Goal: Use online tool/utility: Use online tool/utility

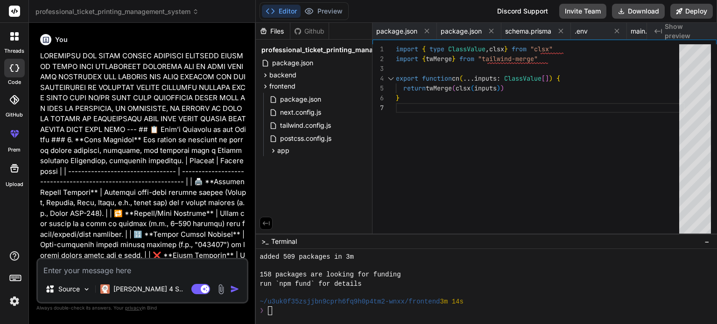
scroll to position [806, 0]
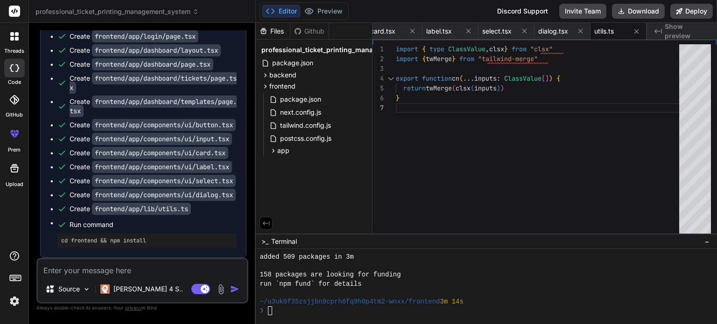
click at [142, 274] on textarea at bounding box center [142, 267] width 209 height 17
type textarea "d"
type textarea "x"
type textarea "de"
type textarea "x"
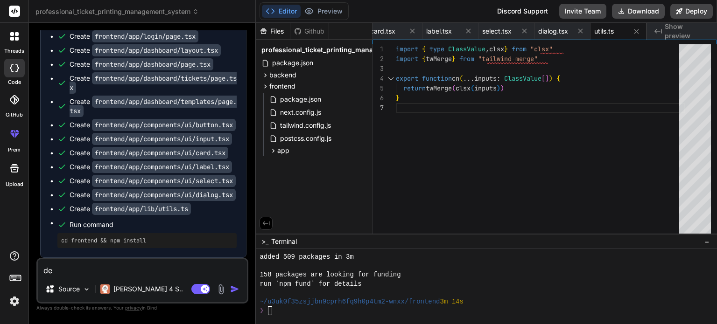
type textarea "d"
type textarea "x"
type textarea "f"
type textarea "x"
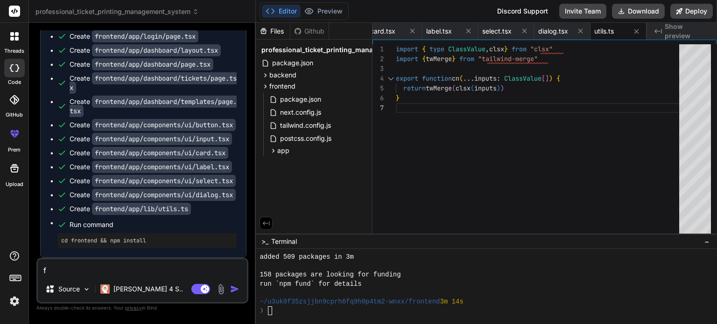
type textarea "fr"
type textarea "x"
type textarea "fro"
type textarea "x"
type textarea "fron"
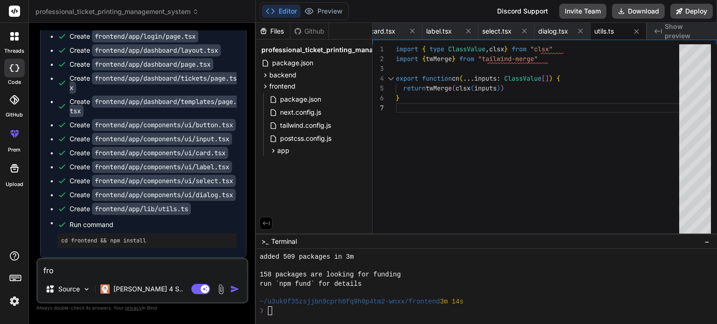
type textarea "x"
type textarea "front"
type textarea "x"
type textarea "fronte"
type textarea "x"
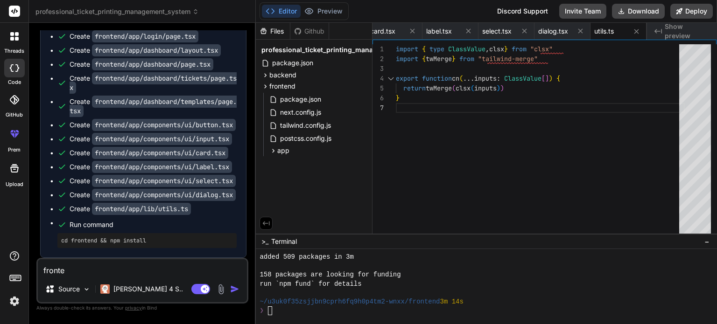
type textarea "fronten"
type textarea "x"
type textarea "frontend"
type textarea "x"
type textarea "frontend"
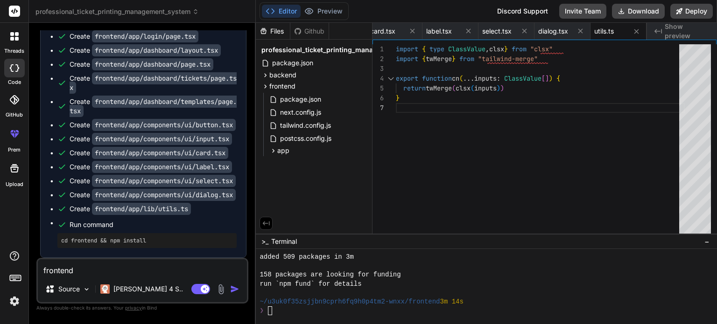
type textarea "x"
type textarea "frontend n"
type textarea "x"
type textarea "frontend np"
type textarea "x"
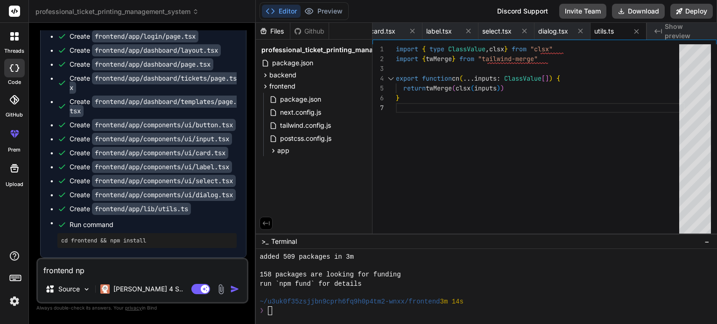
type textarea "frontend npm"
type textarea "x"
type textarea "frontend npm"
type textarea "x"
type textarea "frontend npm i"
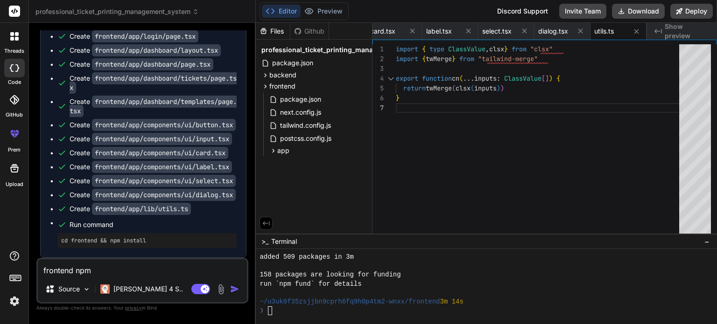
type textarea "x"
type textarea "frontend npm in"
type textarea "x"
type textarea "frontend npm ins"
type textarea "x"
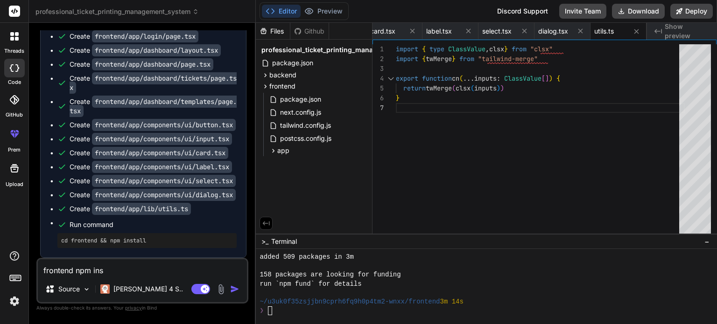
type textarea "frontend npm inst"
type textarea "x"
type textarea "frontend npm insta"
type textarea "x"
type textarea "frontend npm instal"
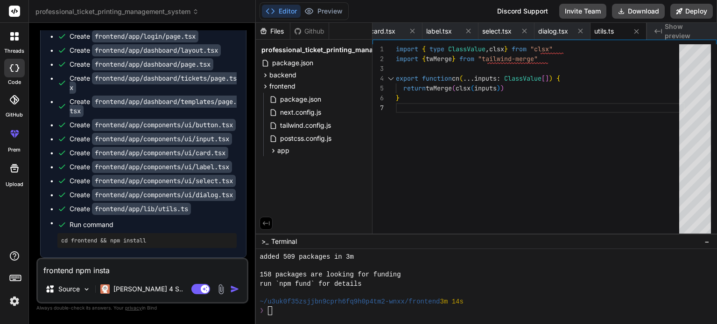
type textarea "x"
type textarea "frontend npm instale"
type textarea "x"
type textarea "frontend npm instaled"
type textarea "x"
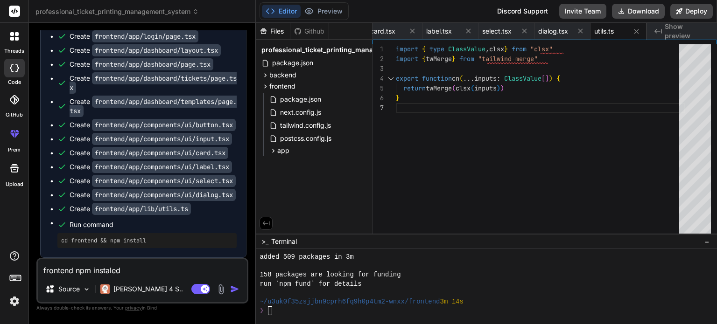
type textarea "frontend npm instaled"
type textarea "x"
type textarea "frontend npm instaled s"
type textarea "x"
type textarea "frontend npm instaled su"
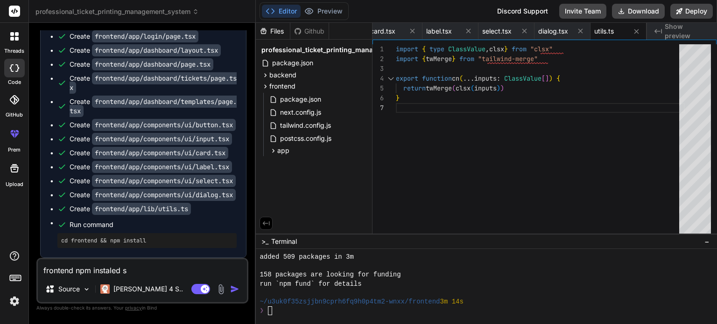
type textarea "x"
type textarea "frontend npm instaled suc"
type textarea "x"
type textarea "frontend npm instaled succ"
type textarea "x"
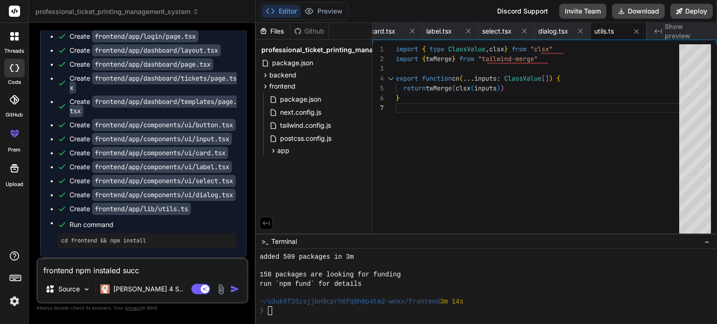
type textarea "frontend npm instaled succe"
type textarea "x"
type textarea "frontend npm instaled succes"
type textarea "x"
type textarea "frontend npm instaled success"
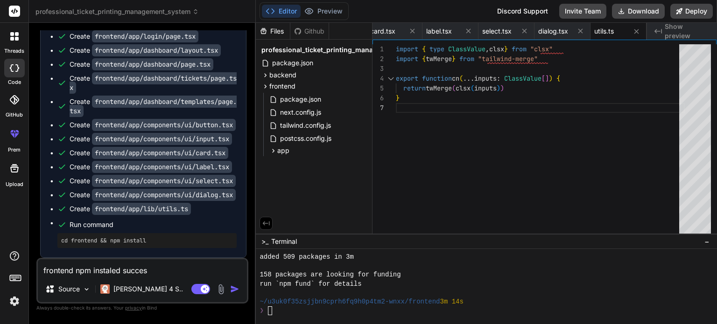
type textarea "x"
type textarea "frontend npm instaled successf"
type textarea "x"
type textarea "frontend npm instaled successfu"
type textarea "x"
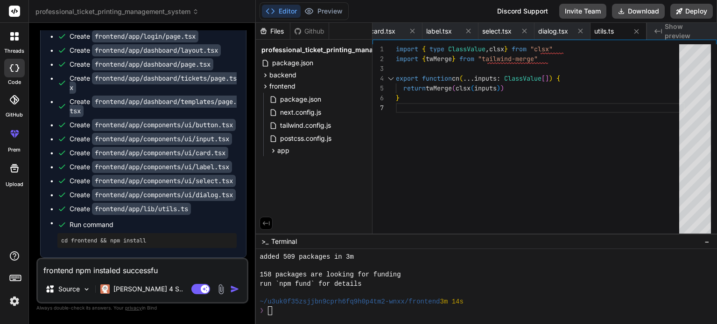
type textarea "frontend npm instaled successful"
type textarea "x"
type textarea "frontend npm instaled successfull"
type textarea "x"
type textarea "frontend npm instaled successfully"
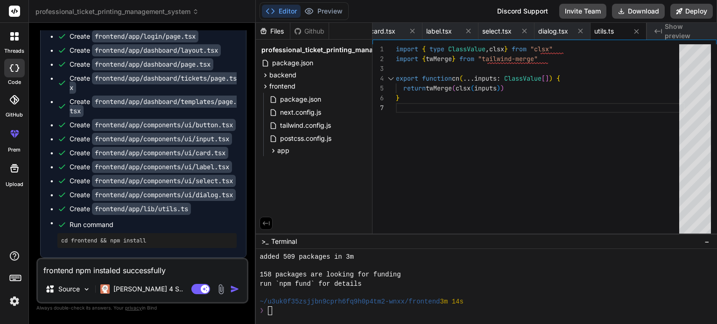
type textarea "x"
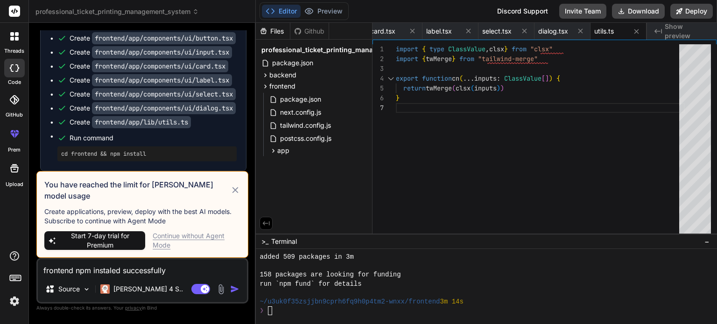
type textarea "frontend npm instaled successfully"
click at [237, 193] on icon at bounding box center [235, 190] width 6 height 6
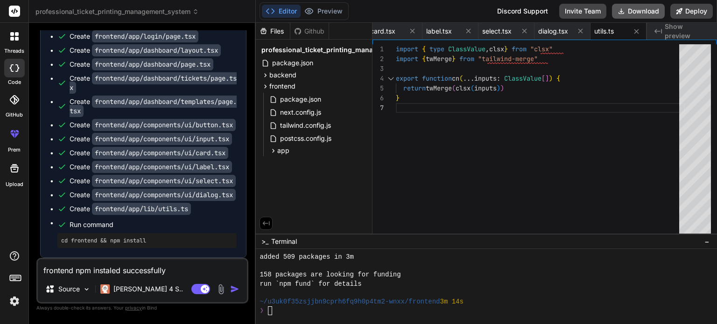
click at [649, 15] on button "Download" at bounding box center [638, 11] width 53 height 15
type textarea "x"
